Goal: Task Accomplishment & Management: Complete application form

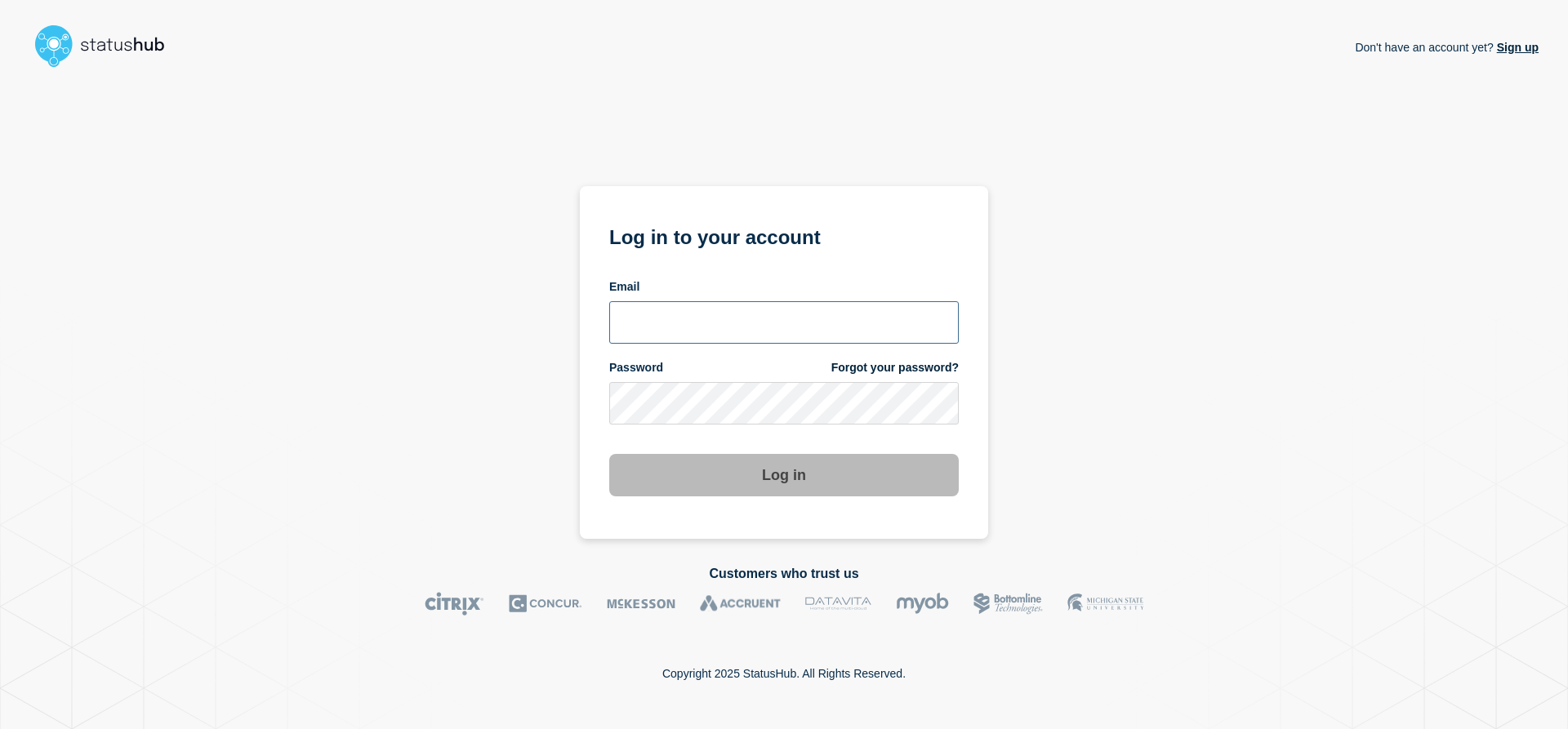
click at [742, 328] on input "email input" at bounding box center [783, 322] width 350 height 42
type input "navidad@msu.edu"
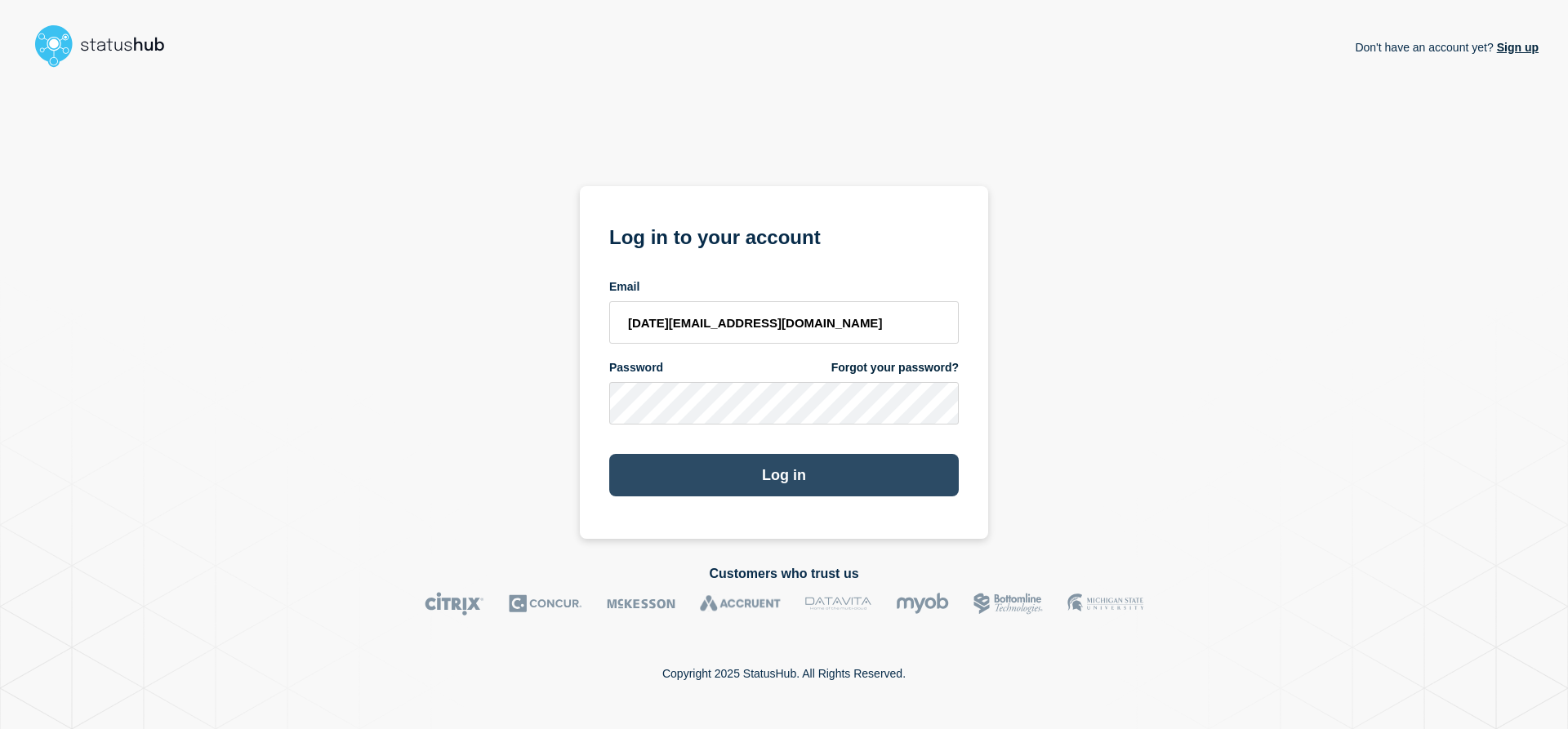
click at [740, 497] on button "Log in" at bounding box center [783, 476] width 350 height 42
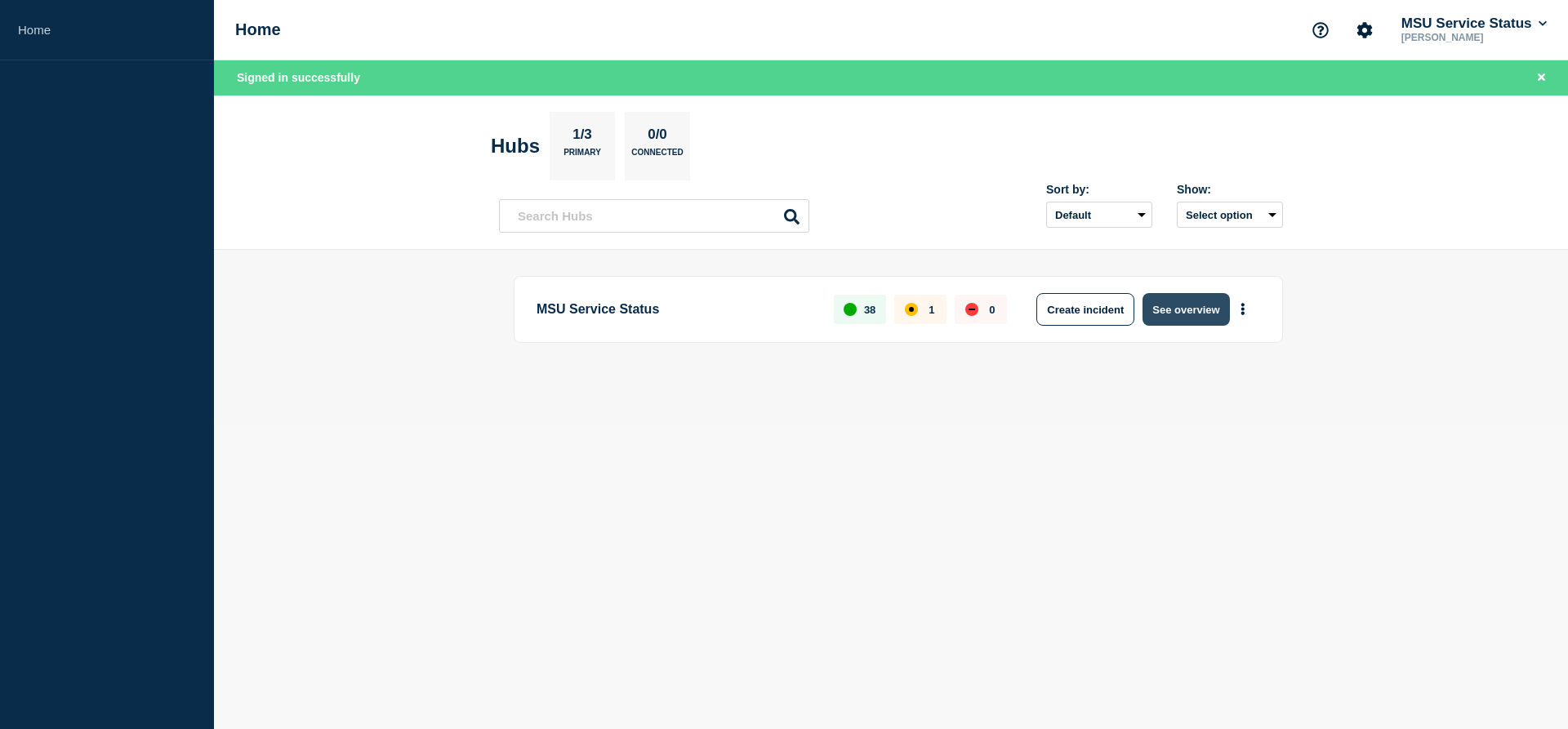
click at [1194, 301] on button "See overview" at bounding box center [1185, 309] width 86 height 33
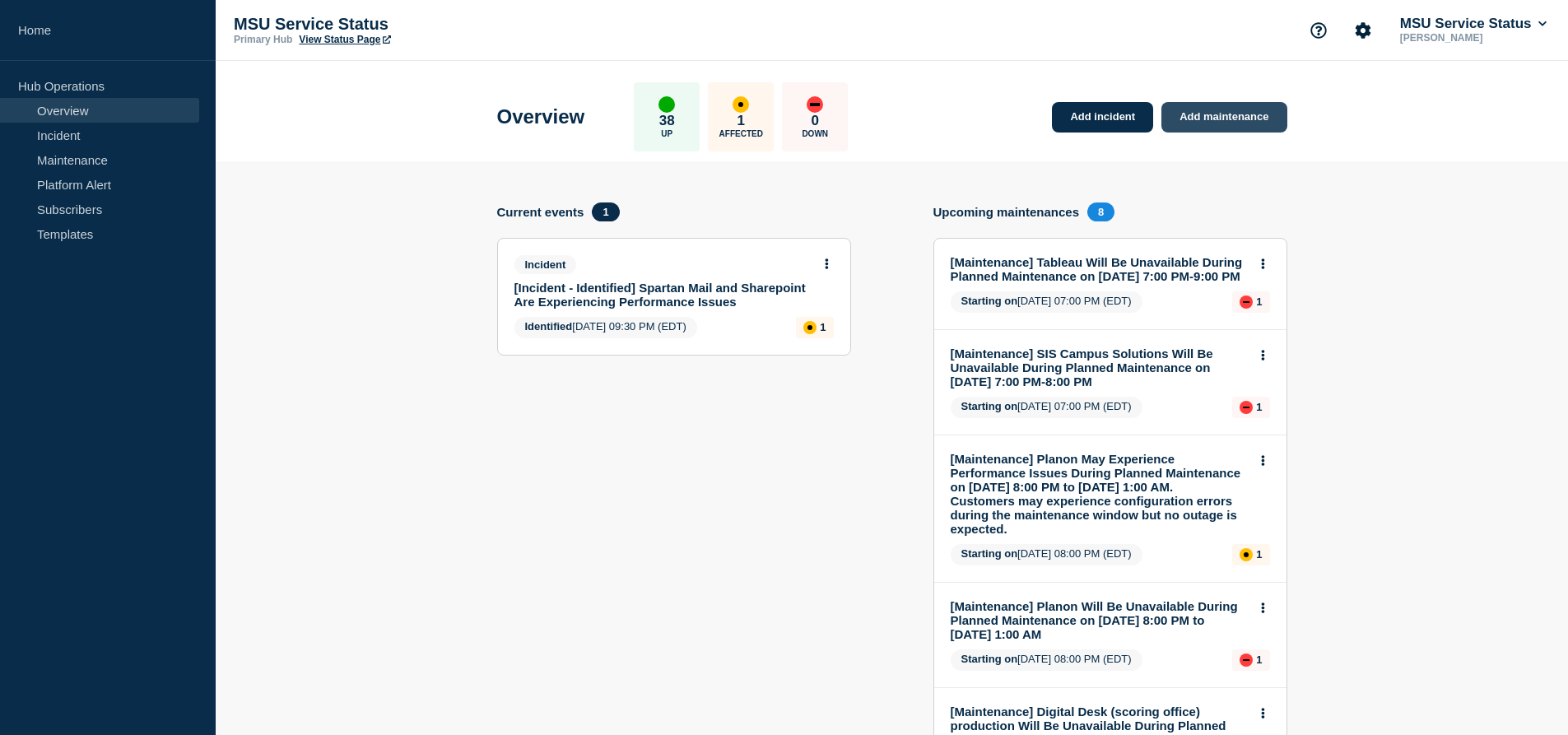
click at [1203, 109] on link "Add maintenance" at bounding box center [1224, 117] width 125 height 31
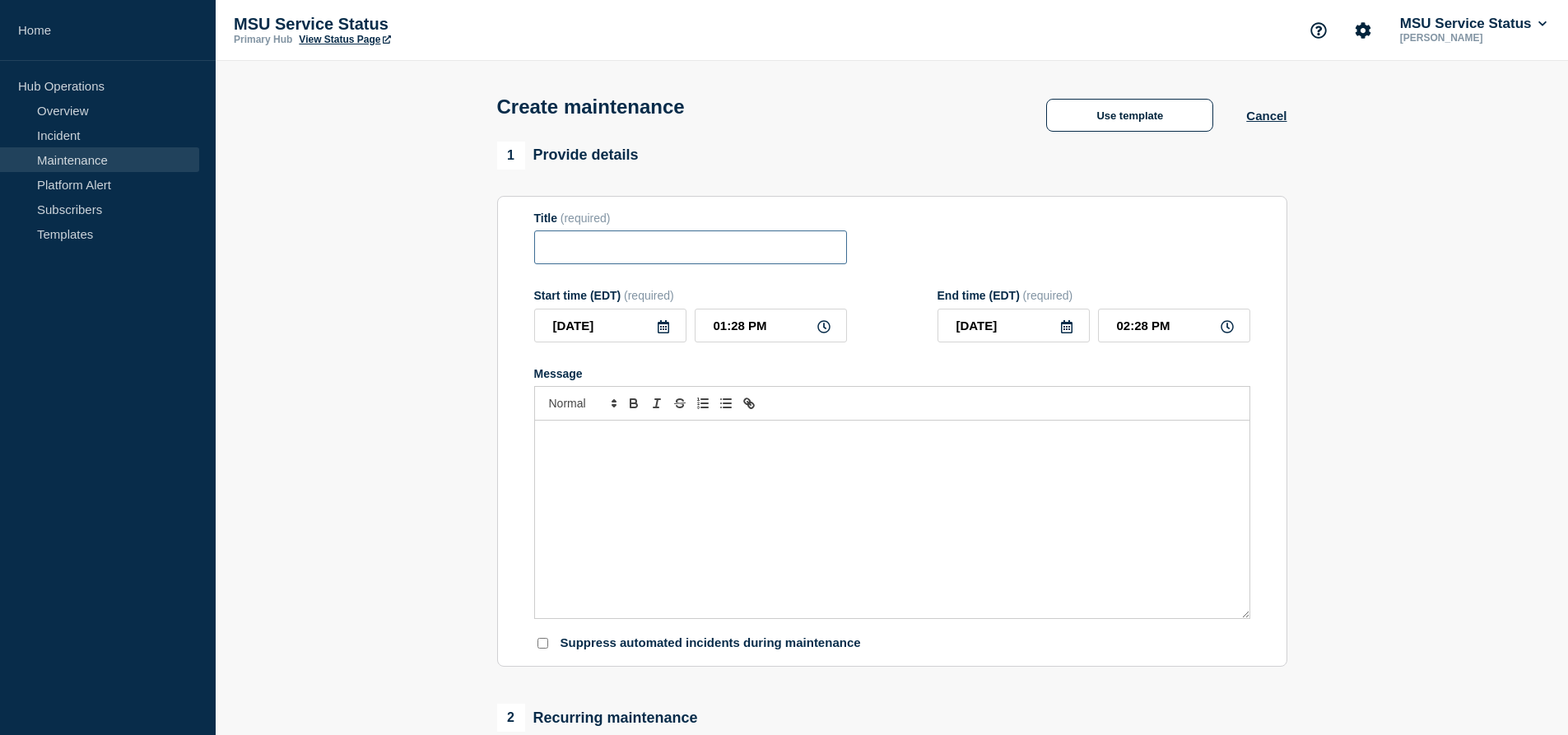
click at [630, 249] on input "Title" at bounding box center [691, 247] width 313 height 33
paste input "[Maintenance] MSU Unified Login (Okta) May Experience Performance Issues During…"
click at [1342, 370] on section "1 Provide details Title (required) [Maintenance] MSU Unified Login (Okta) May E…" at bounding box center [891, 713] width 1352 height 1142
drag, startPoint x: 641, startPoint y: 251, endPoint x: 790, endPoint y: 258, distance: 149.2
click at [790, 258] on input "[Maintenance] MSU Unified Login (Okta) May Experience Performance Issues During…" at bounding box center [691, 247] width 313 height 33
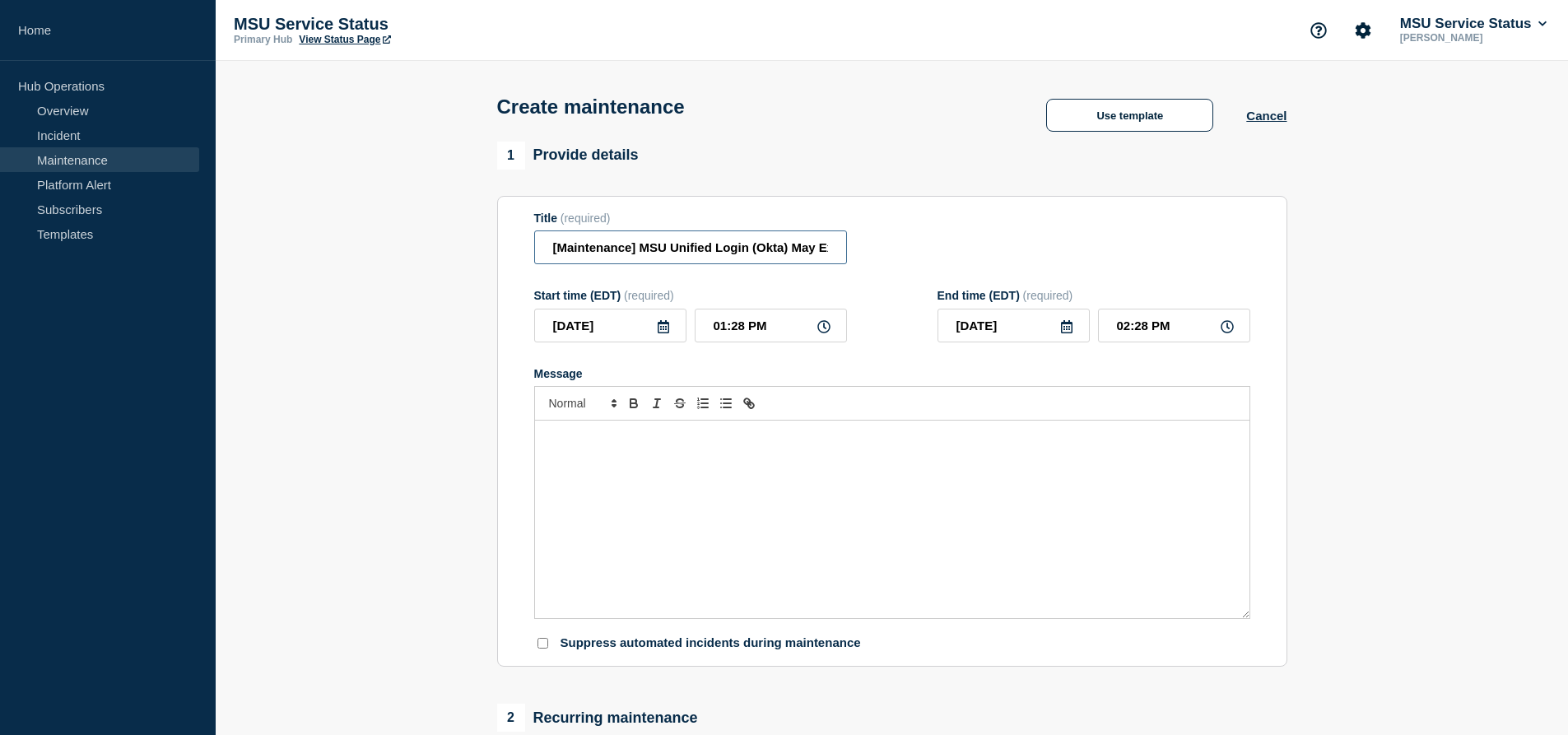
paste input "Single Sign-On and Identity Management Services"
type input "[Maintenance] Single Sign-On and Identity Management Services May Experience Pe…"
click at [627, 338] on input "[DATE]" at bounding box center [610, 326] width 153 height 33
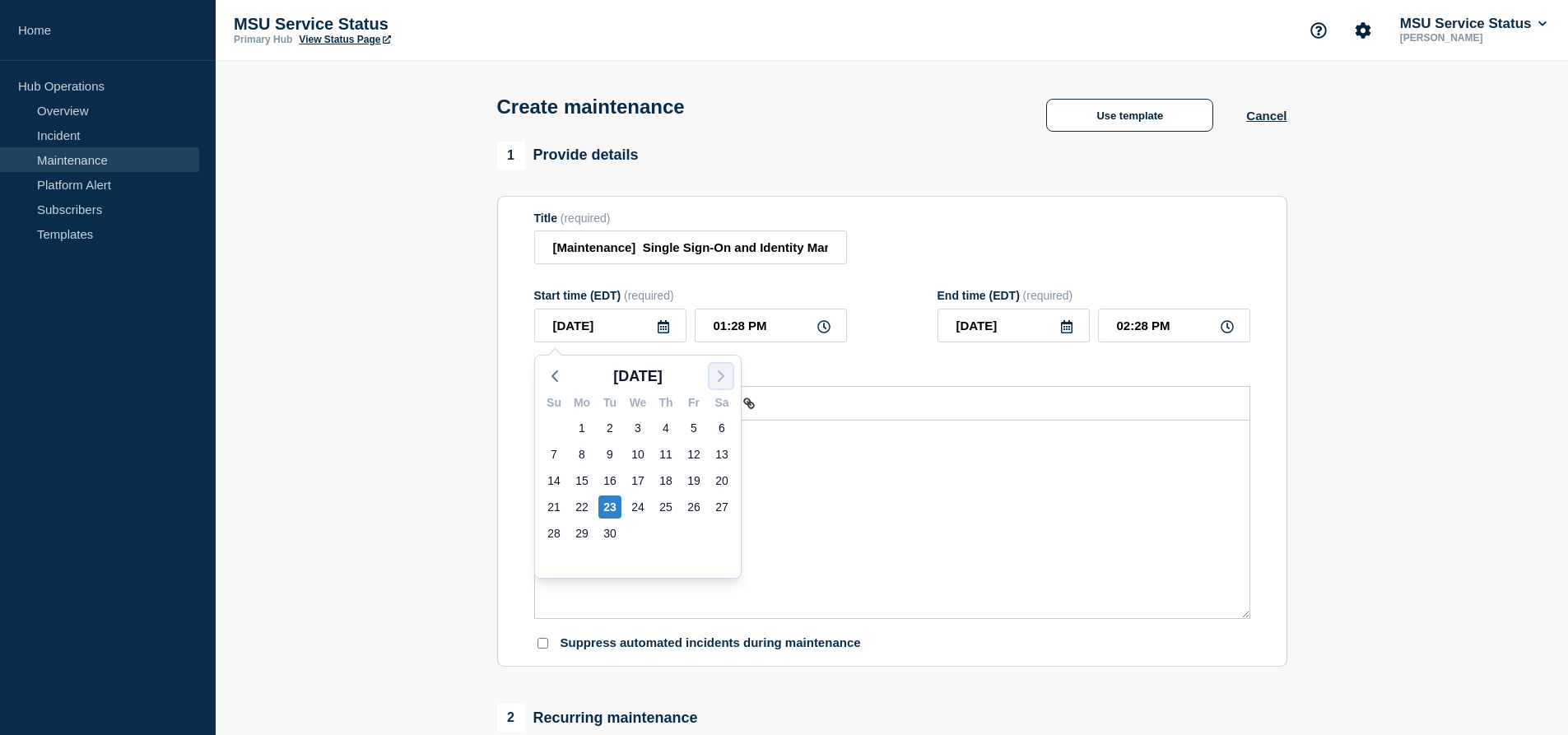
click at [718, 368] on icon "button" at bounding box center [720, 376] width 19 height 19
click at [724, 451] on div "11" at bounding box center [722, 454] width 23 height 23
type input "[DATE]"
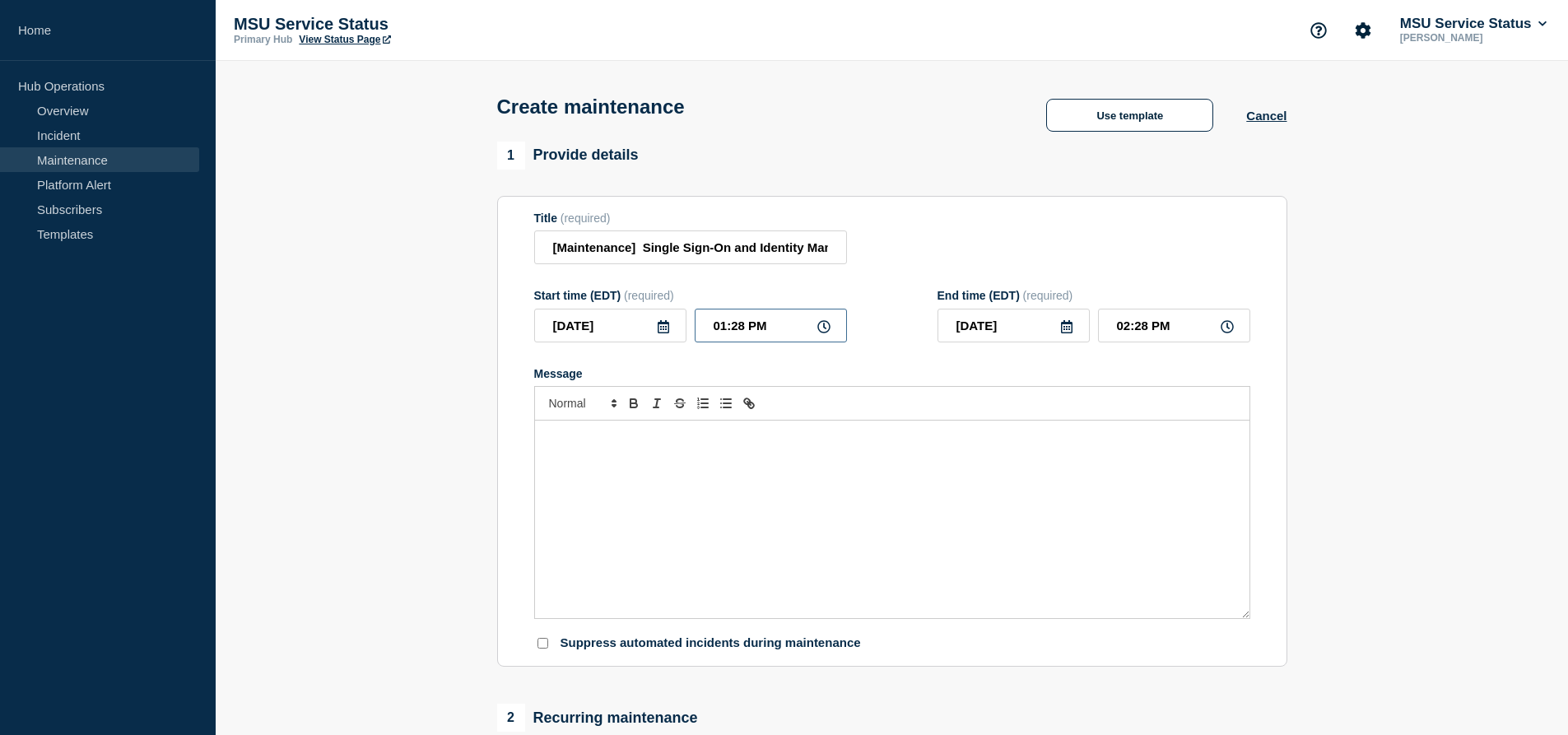
drag, startPoint x: 719, startPoint y: 327, endPoint x: 728, endPoint y: 330, distance: 9.5
click at [728, 330] on input "01:28 PM" at bounding box center [771, 326] width 153 height 33
type input "06:28 PM"
type input "07:28 PM"
type input "06:08 PM"
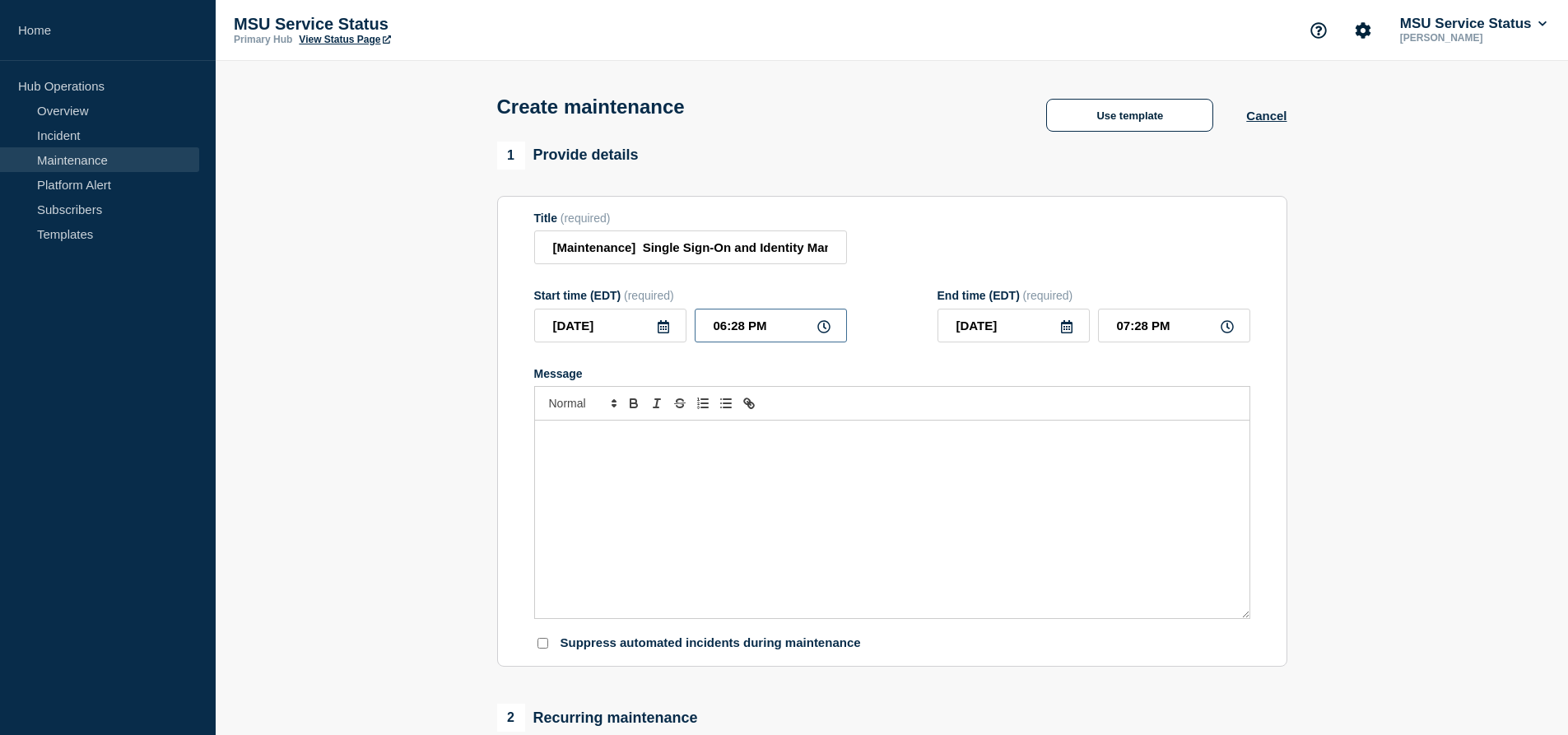
type input "07:08 PM"
type input "06:00 PM"
type input "07:00 PM"
type input "06:00 AM"
click at [1126, 331] on input "07:00 AM" at bounding box center [1174, 326] width 153 height 33
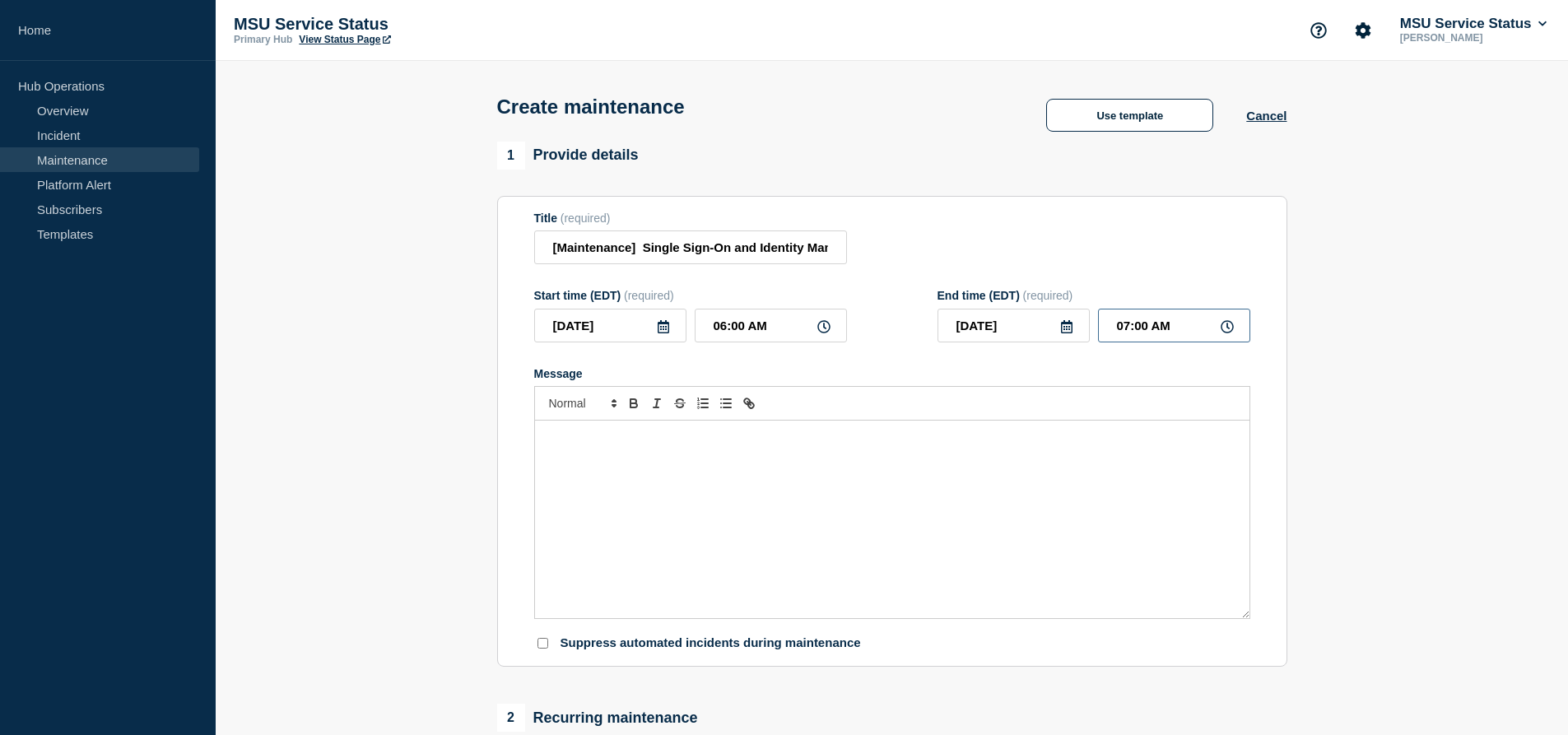
type input "08:00 AM"
click at [928, 439] on p "Message" at bounding box center [891, 438] width 690 height 15
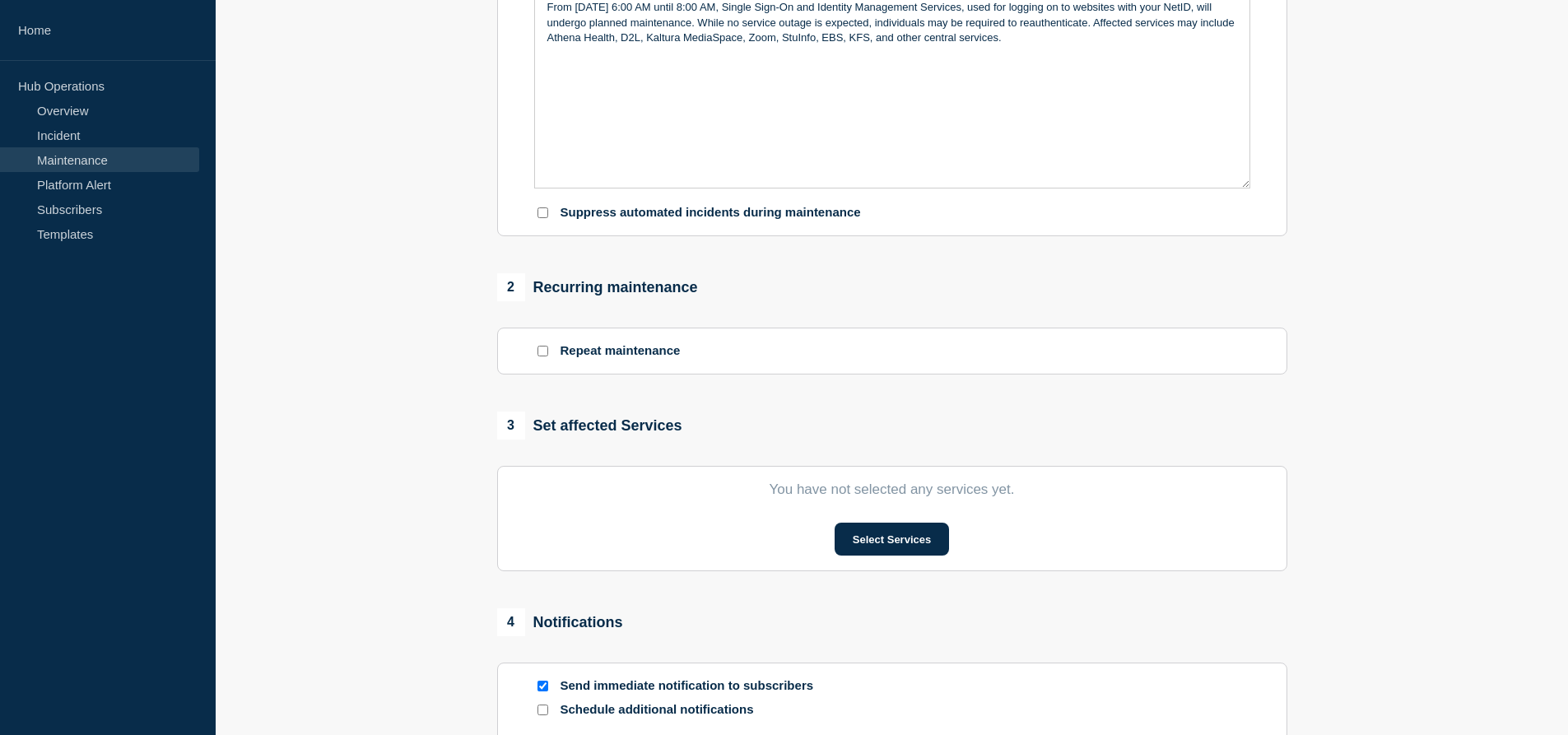
scroll to position [435, 0]
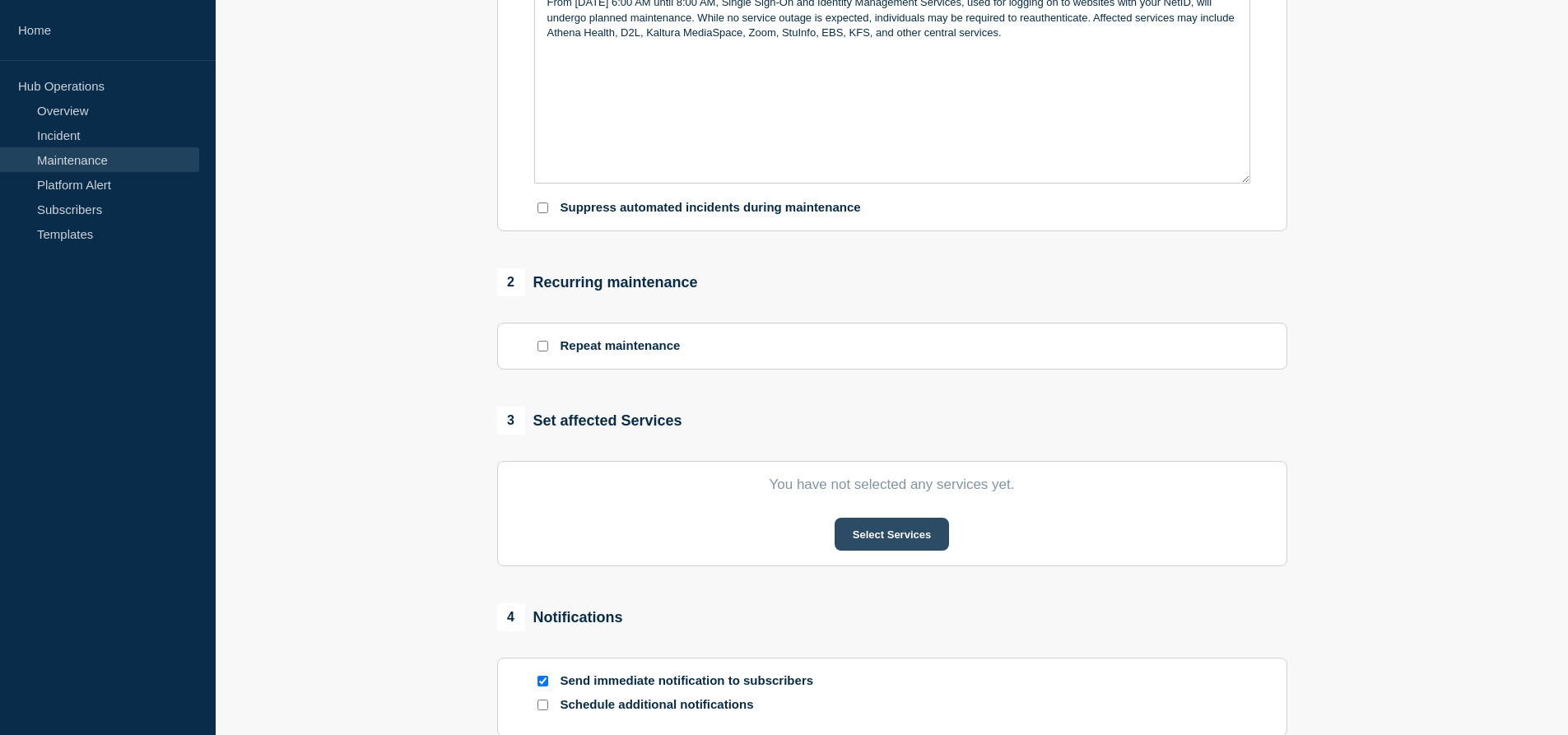
click at [922, 551] on button "Select Services" at bounding box center [892, 534] width 115 height 33
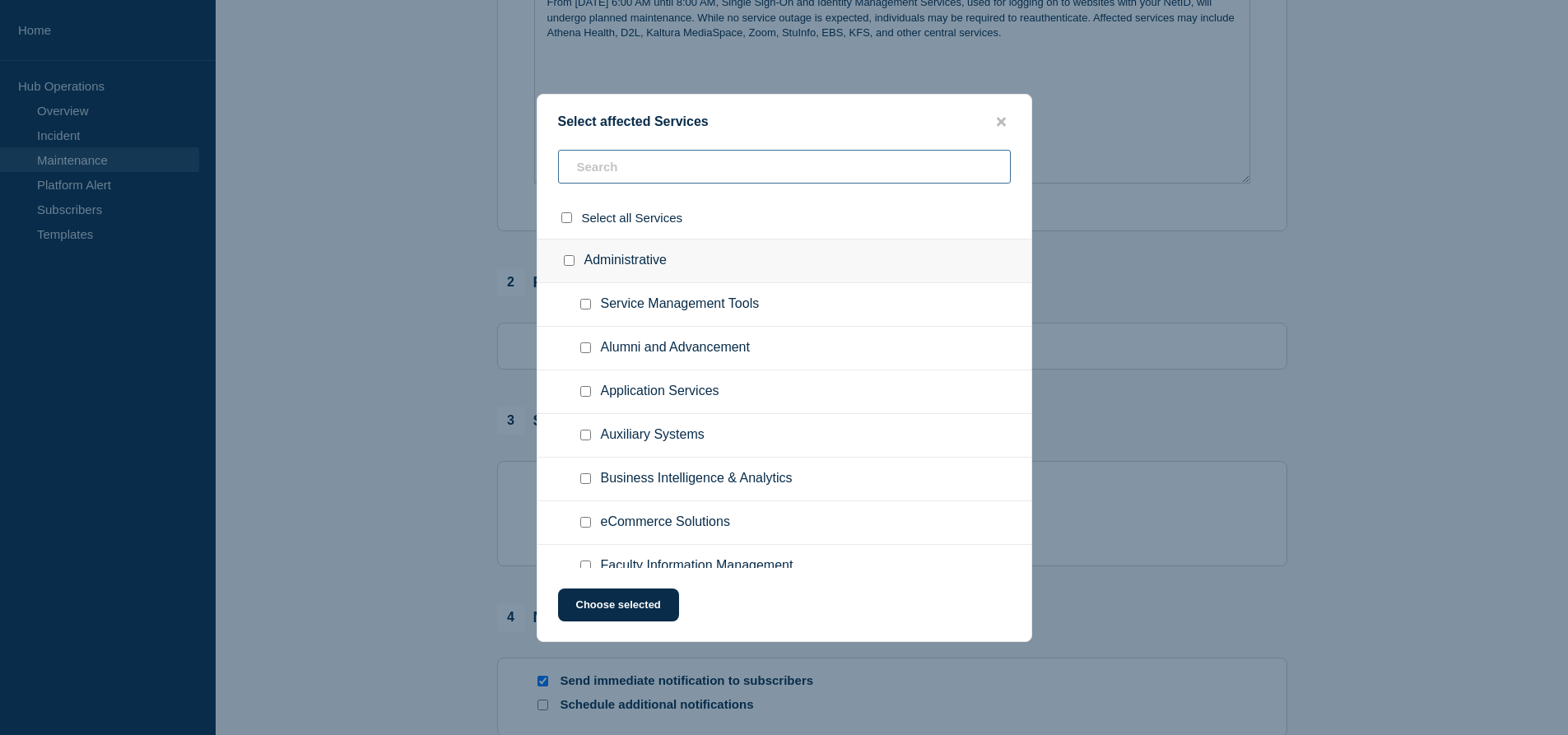
click at [697, 164] on input "text" at bounding box center [784, 167] width 453 height 33
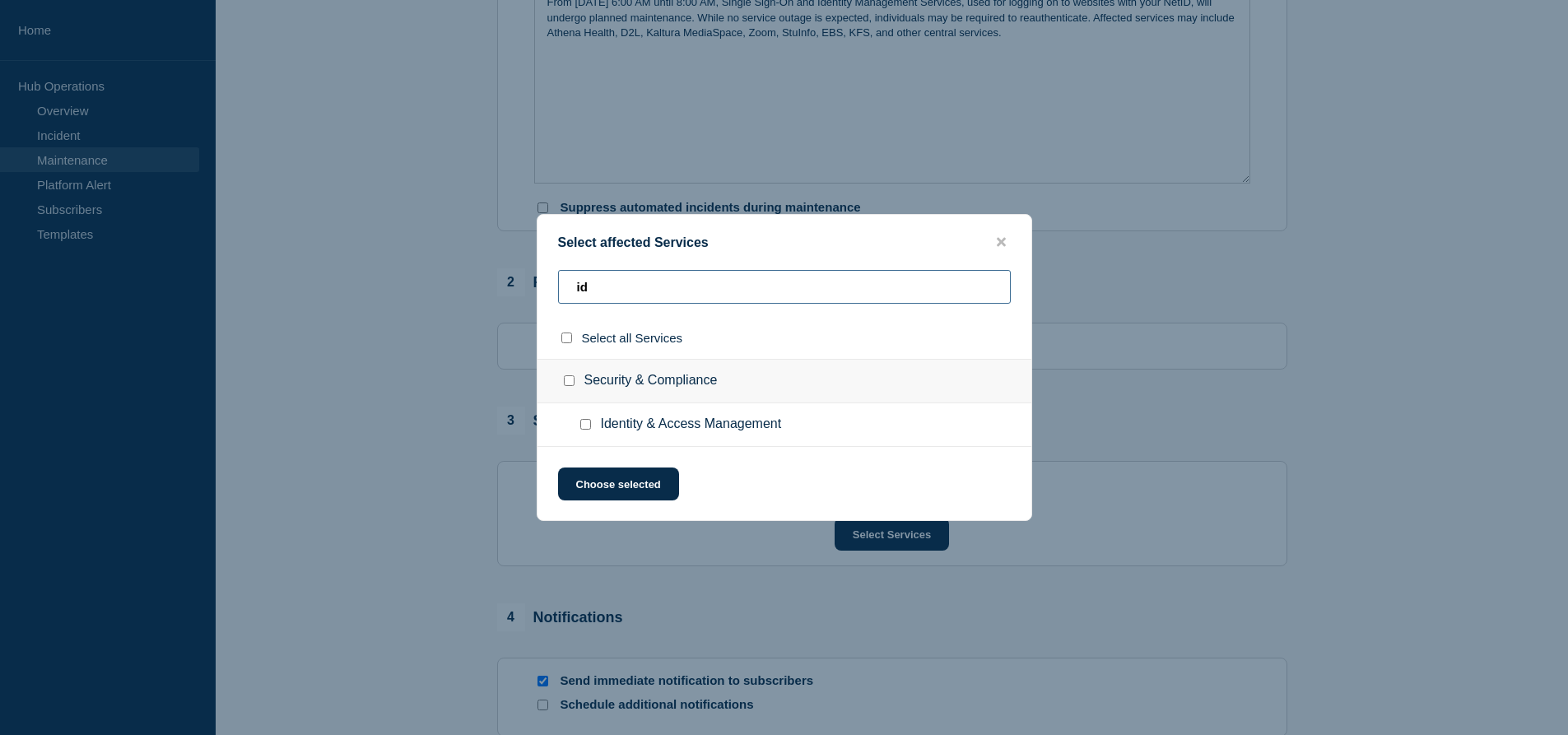
type input "id"
click at [580, 420] on input "Identity & Access Management checkbox" at bounding box center [586, 425] width 11 height 11
checkbox input "true"
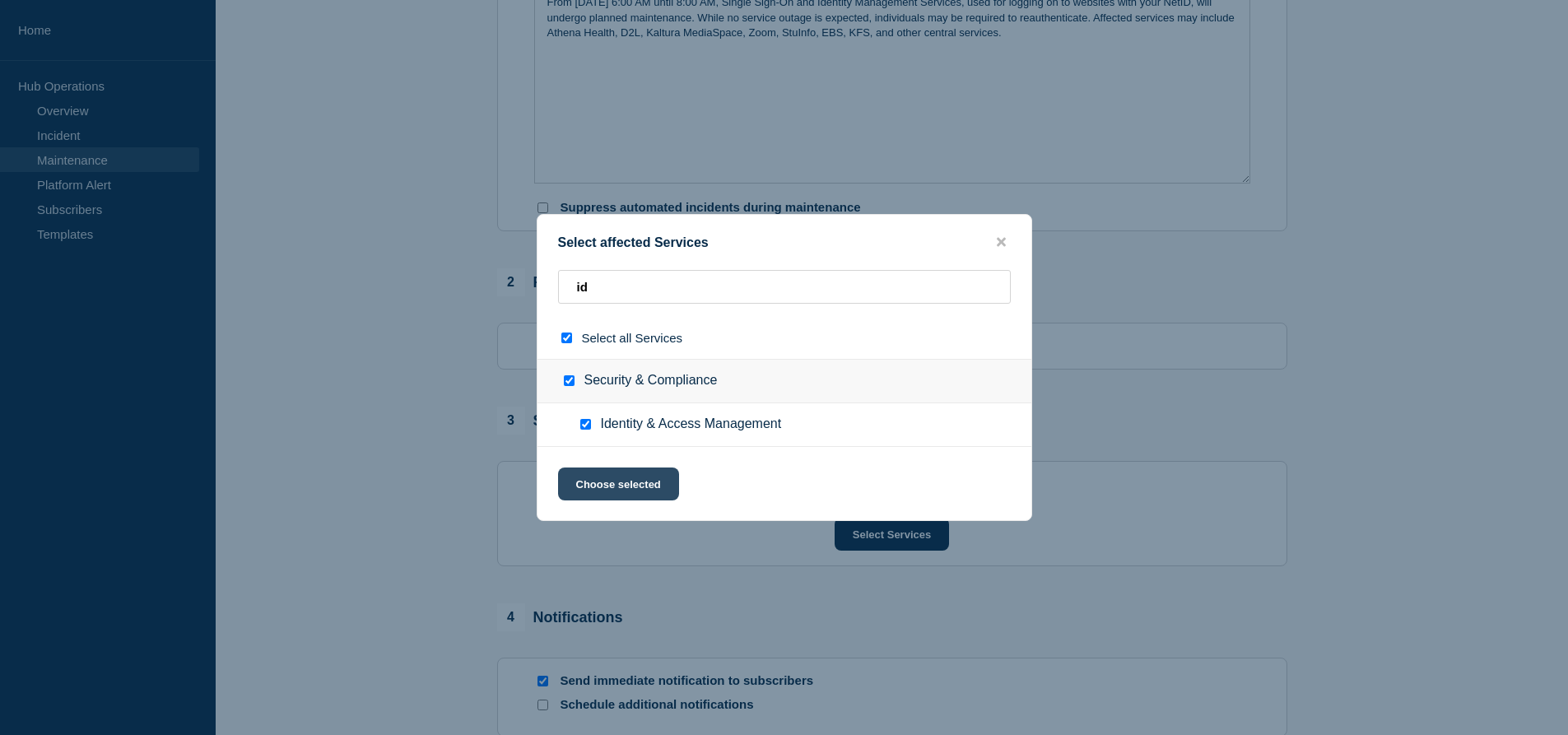
click at [608, 492] on button "Choose selected" at bounding box center [618, 484] width 121 height 33
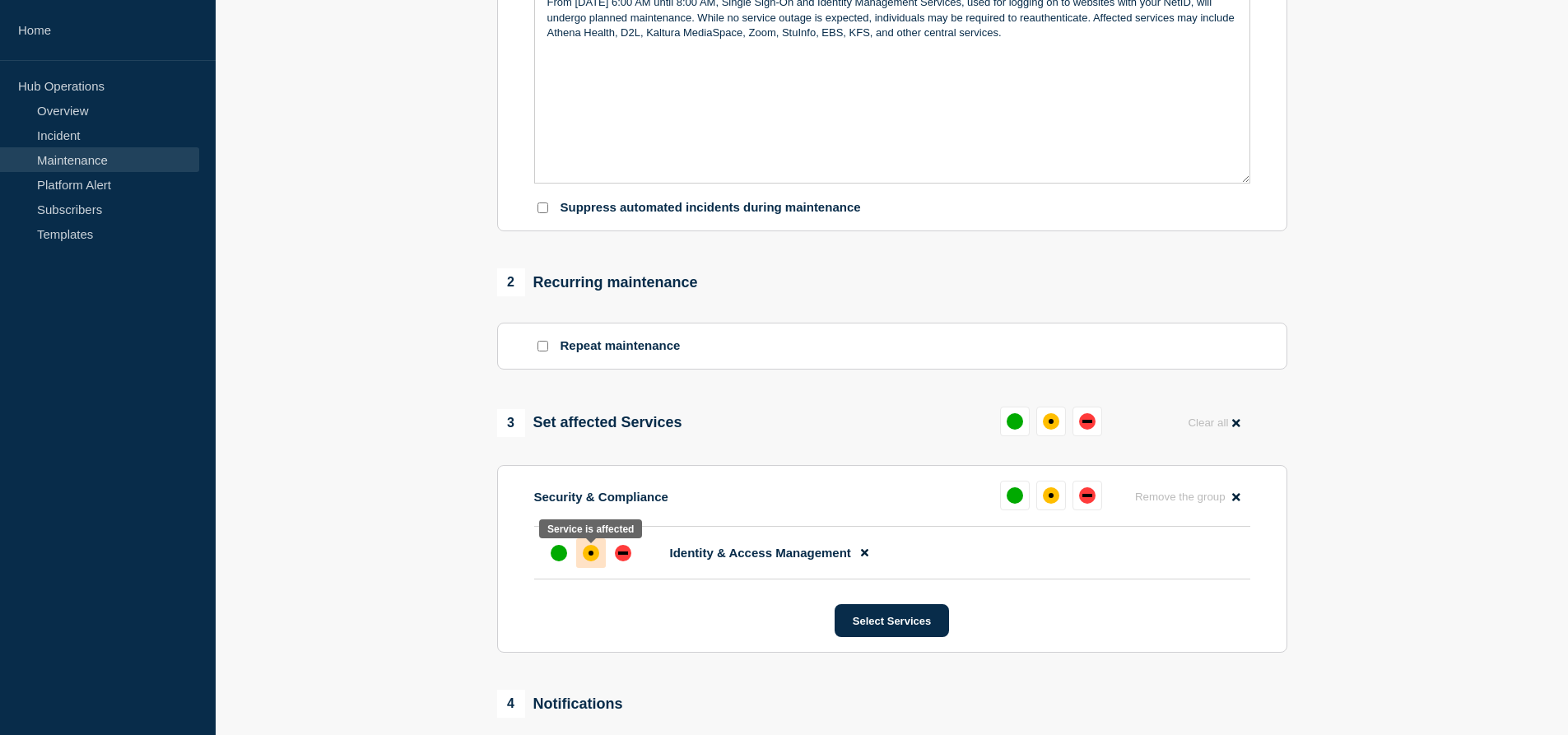
click at [599, 561] on div "affected" at bounding box center [591, 554] width 17 height 17
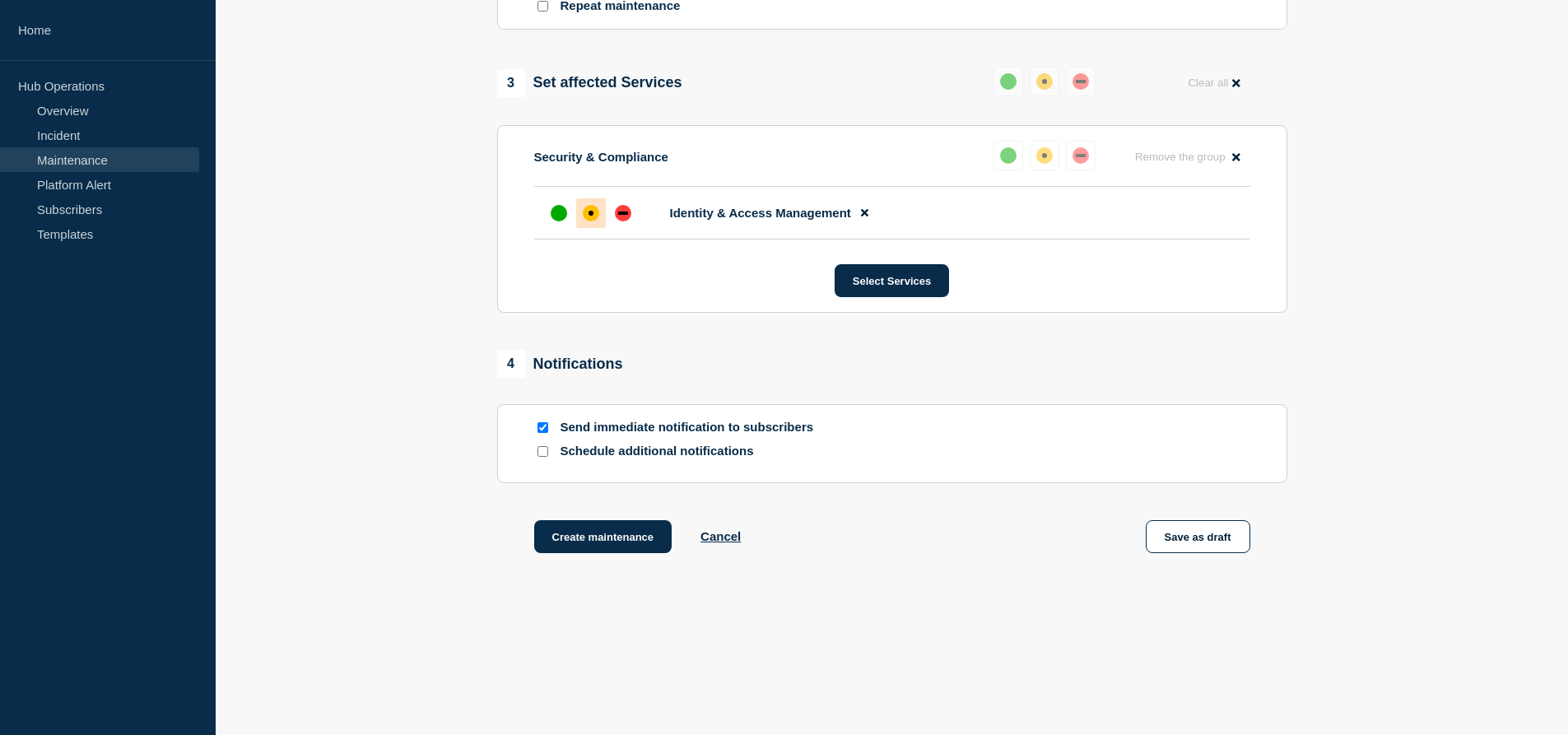
scroll to position [787, 0]
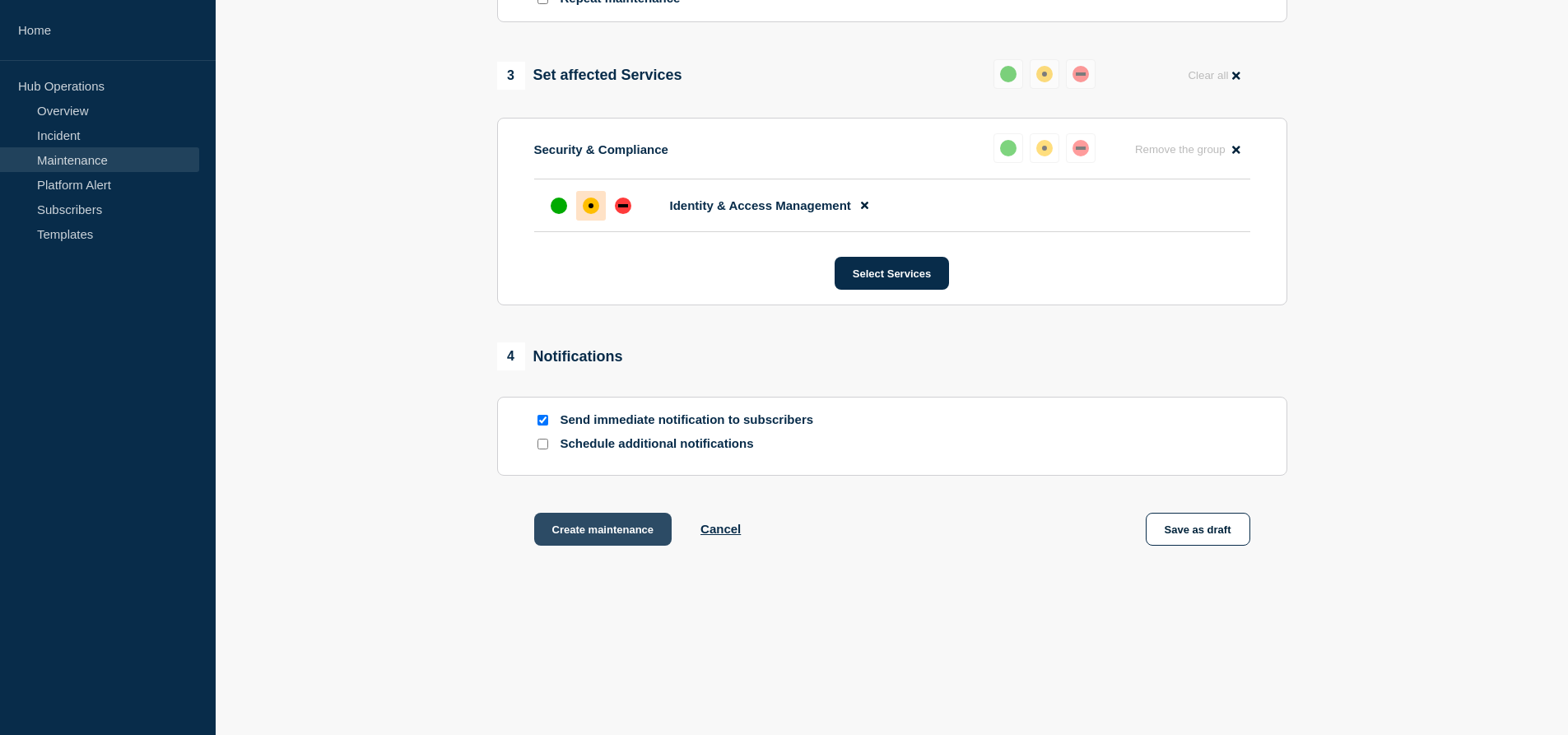
click at [623, 526] on button "Create maintenance" at bounding box center [603, 529] width 138 height 33
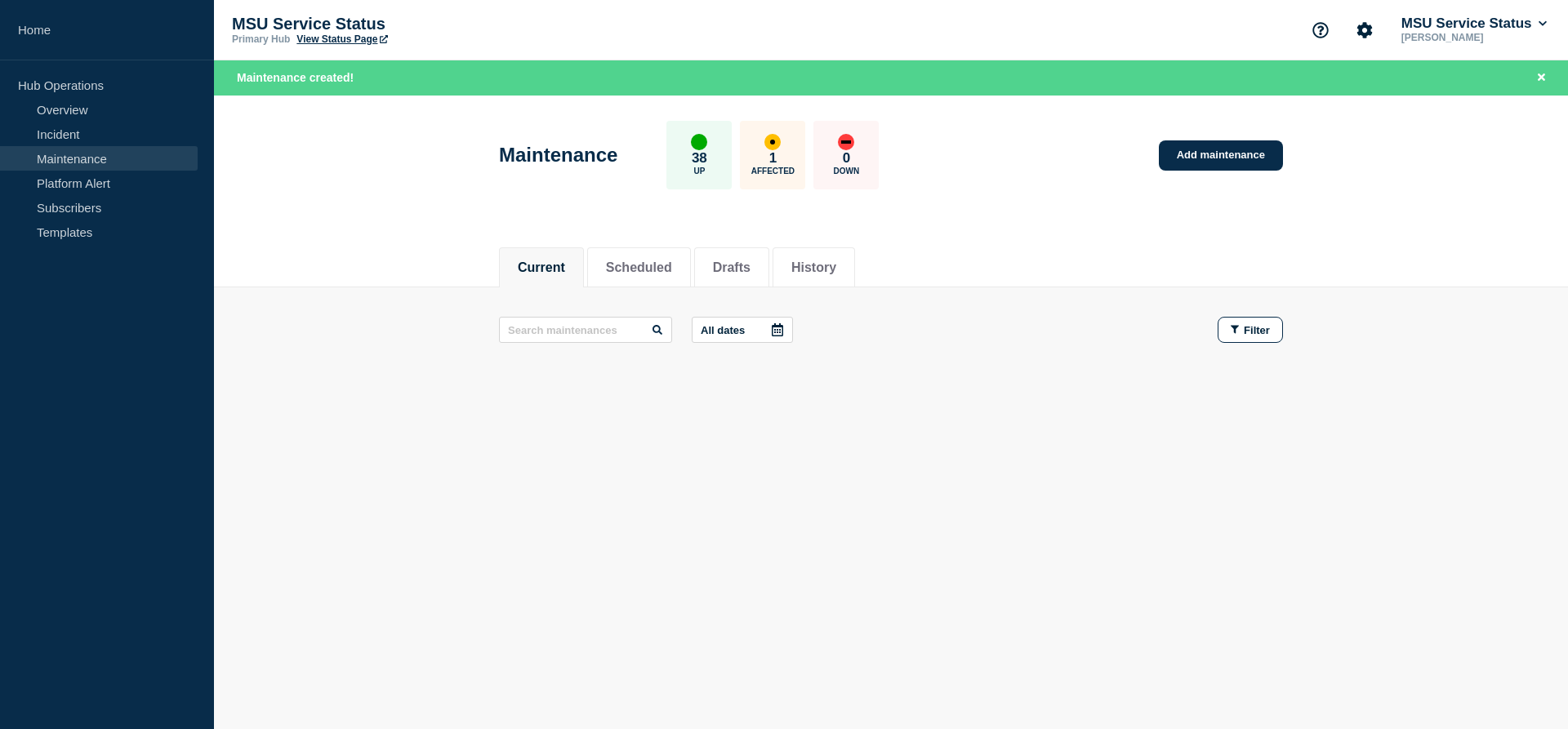
click at [1133, 490] on div "Current Scheduled Drafts History Current Scheduled Drafts History All dates Fil…" at bounding box center [890, 370] width 1354 height 277
click at [664, 251] on li "Scheduled" at bounding box center [638, 267] width 104 height 40
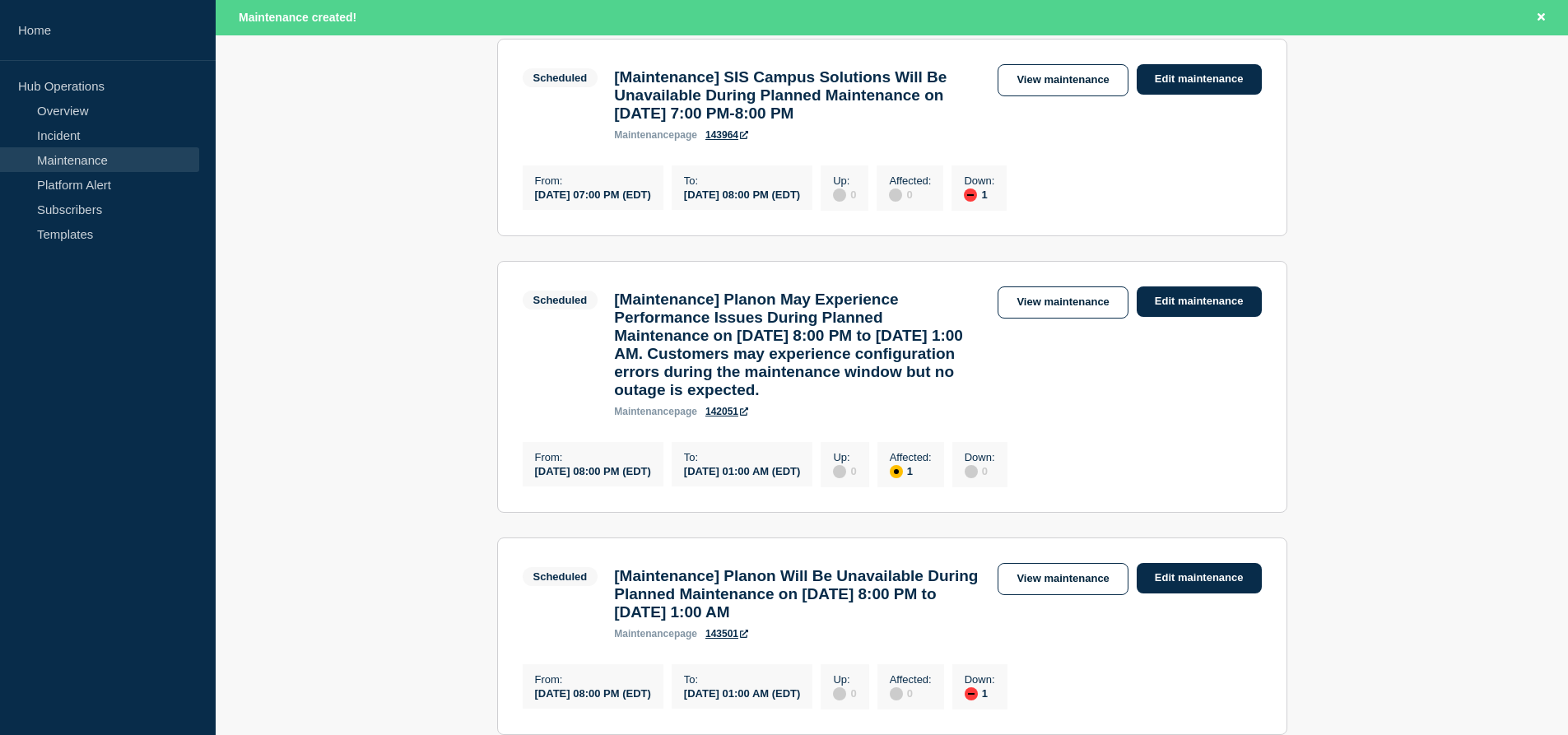
scroll to position [566, 0]
